Goal: Book appointment/travel/reservation

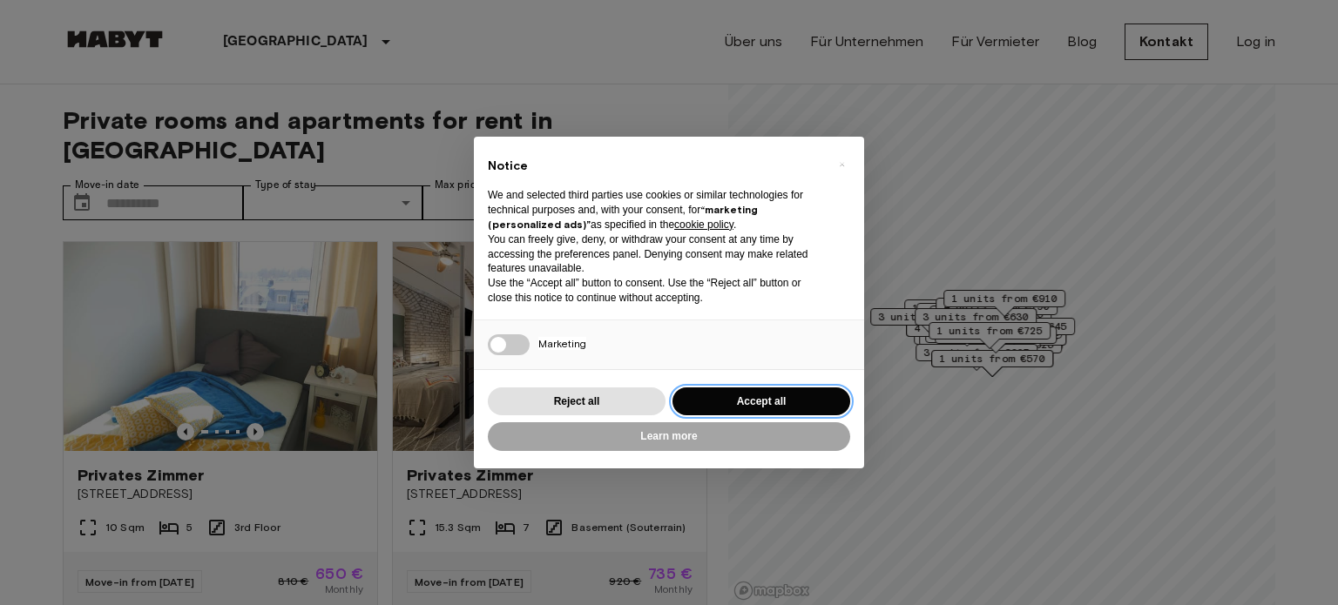
click at [742, 396] on button "Accept all" at bounding box center [762, 402] width 178 height 29
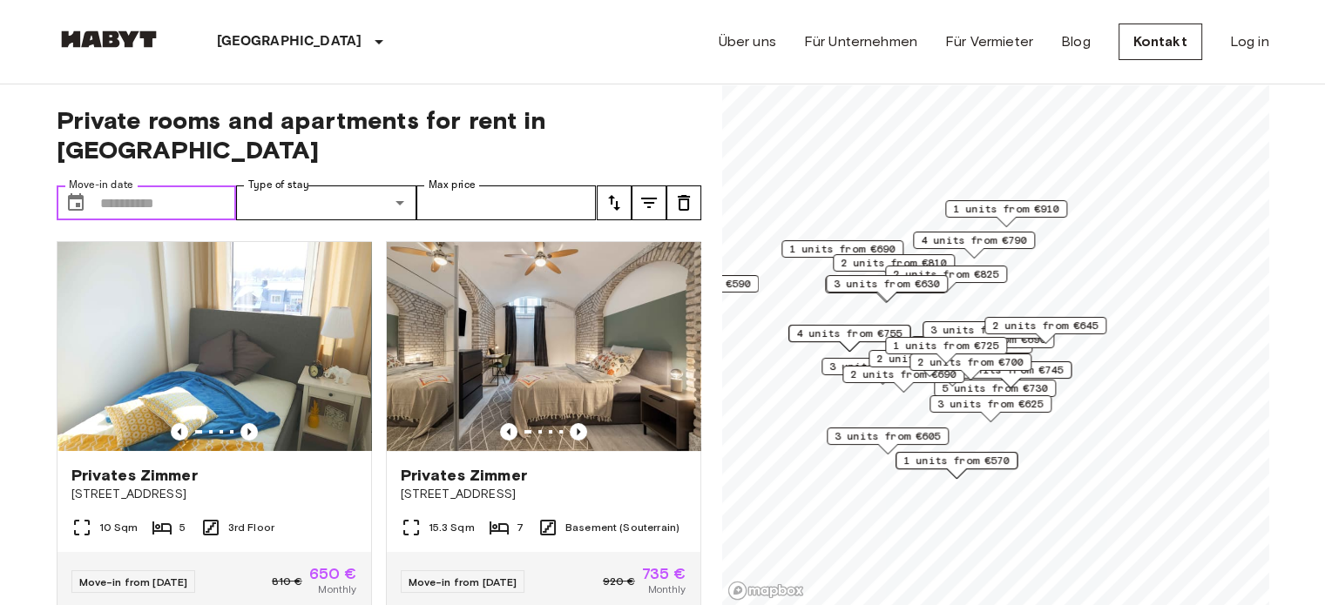
click at [170, 186] on input "Move-in date" at bounding box center [168, 203] width 137 height 35
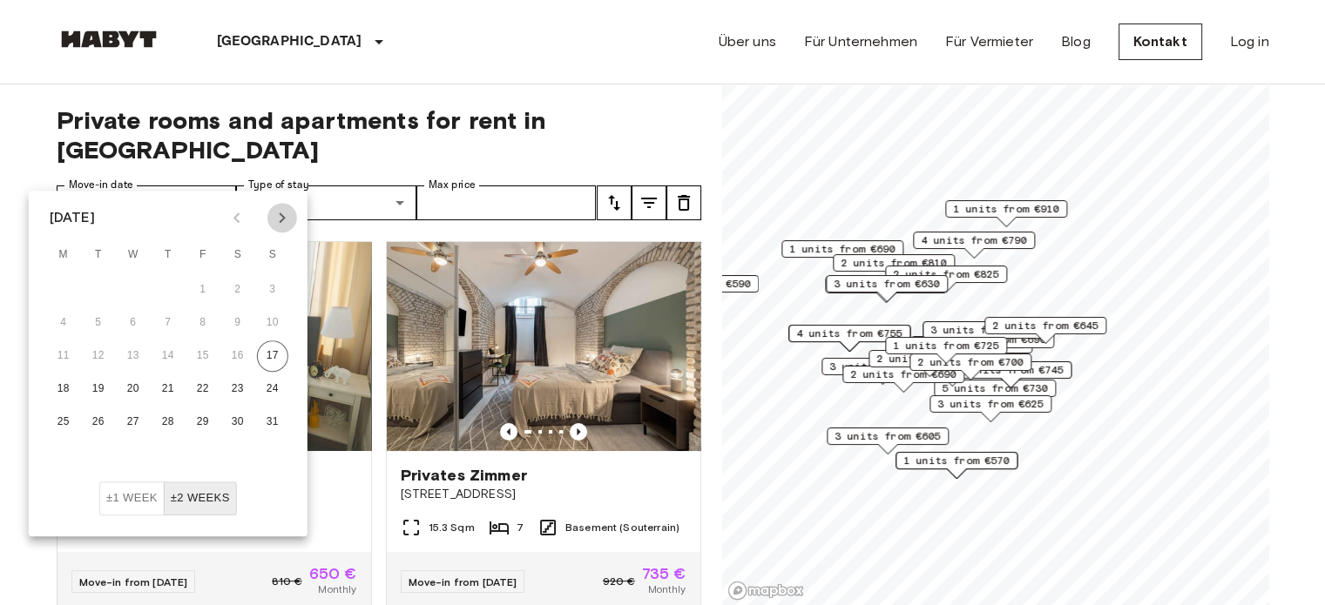
click at [288, 218] on icon "Next month" at bounding box center [282, 217] width 21 height 21
click at [246, 286] on button "6" at bounding box center [237, 289] width 31 height 31
type input "**********"
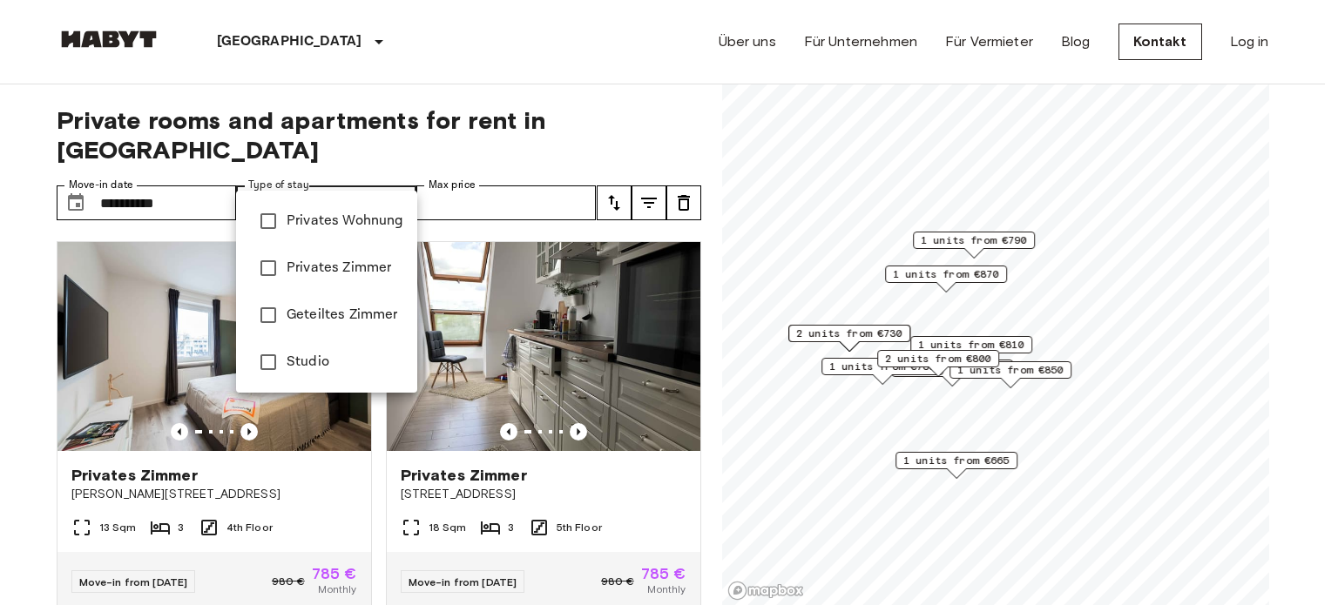
click at [320, 357] on span "Studio" at bounding box center [345, 362] width 117 height 21
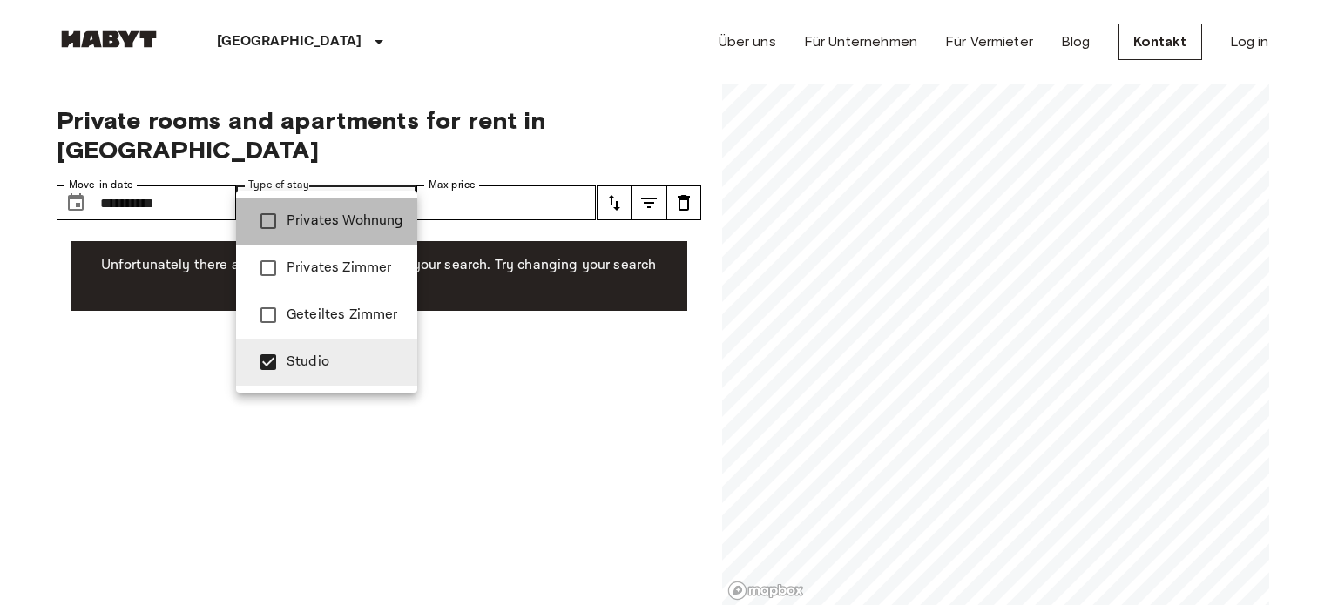
click at [336, 227] on span "Privates Wohnung" at bounding box center [345, 221] width 117 height 21
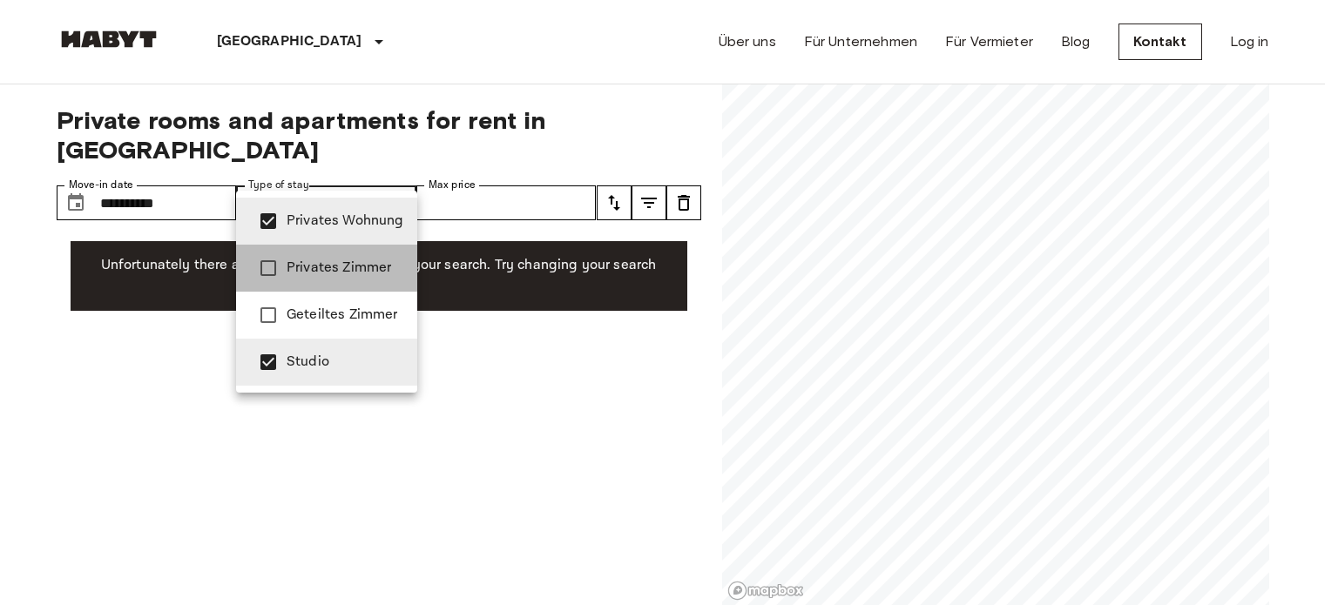
click at [349, 263] on span "Privates Zimmer" at bounding box center [345, 268] width 117 height 21
type input "**********"
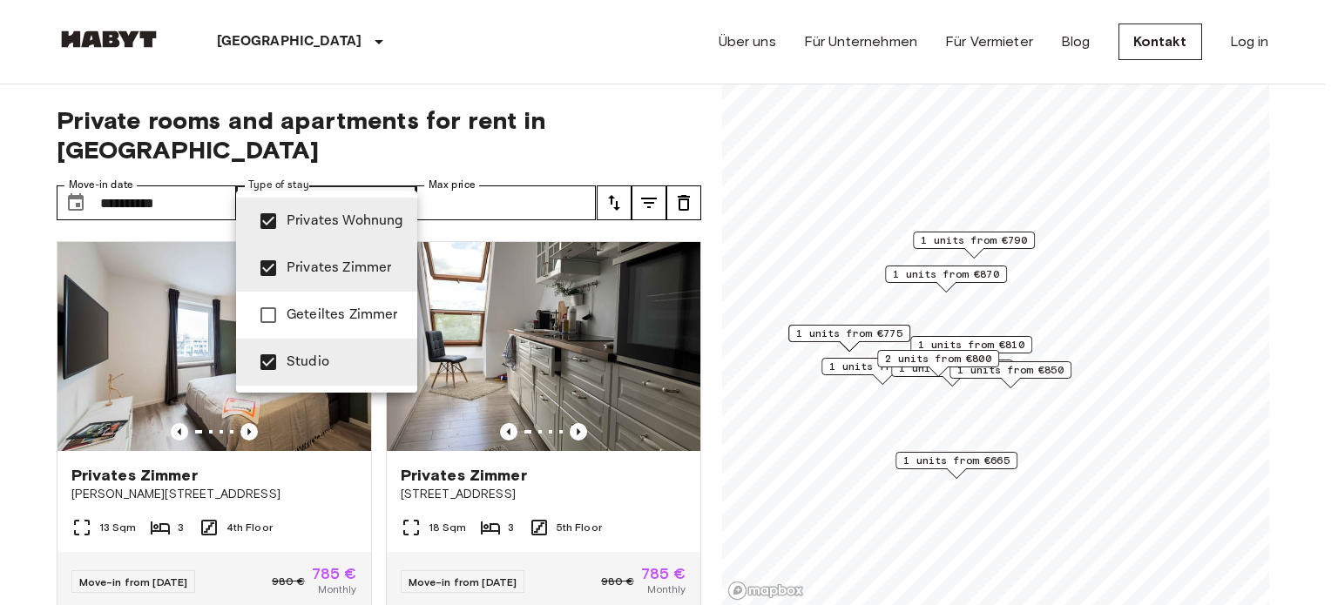
click at [12, 342] on div at bounding box center [669, 302] width 1338 height 605
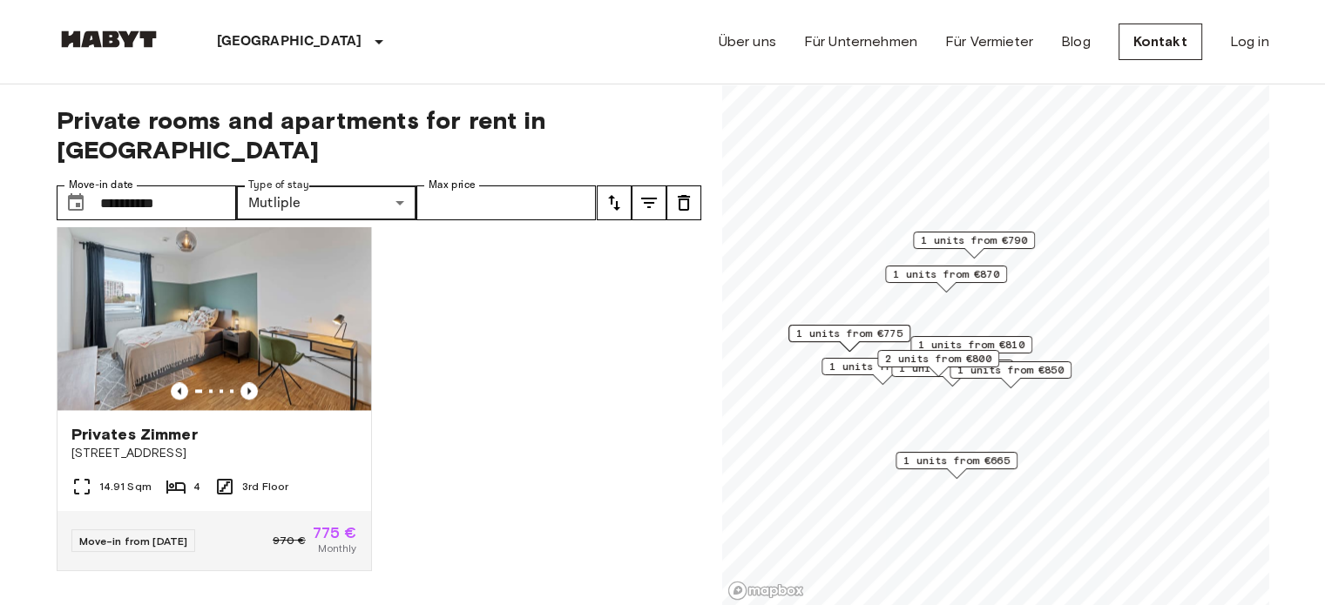
scroll to position [2789, 0]
